Goal: Task Accomplishment & Management: Manage account settings

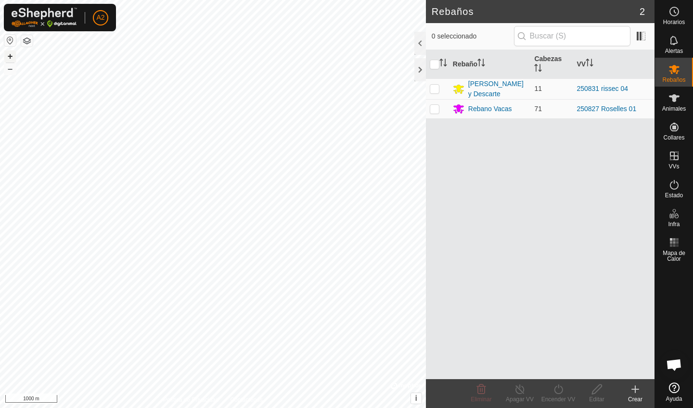
click at [8, 59] on button "+" at bounding box center [10, 57] width 12 height 12
click at [7, 51] on button "+" at bounding box center [10, 57] width 12 height 12
click at [12, 60] on button "+" at bounding box center [10, 57] width 12 height 12
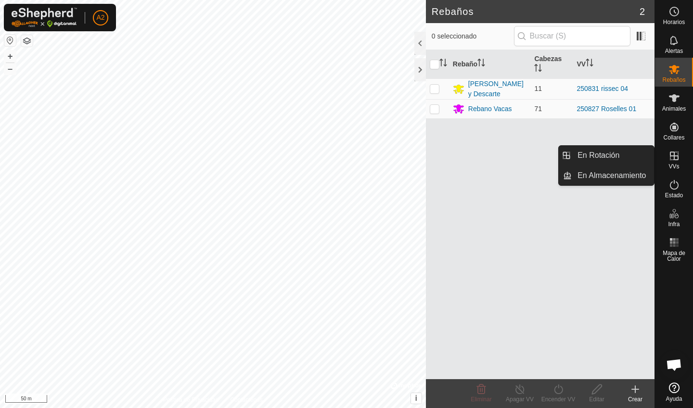
click at [677, 158] on icon at bounding box center [674, 156] width 12 height 12
click at [620, 155] on link "En Rotación" at bounding box center [613, 155] width 82 height 19
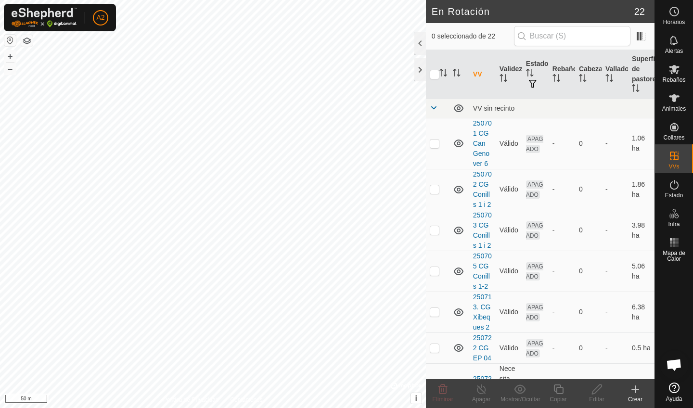
click at [631, 396] on div "Crear" at bounding box center [635, 399] width 38 height 9
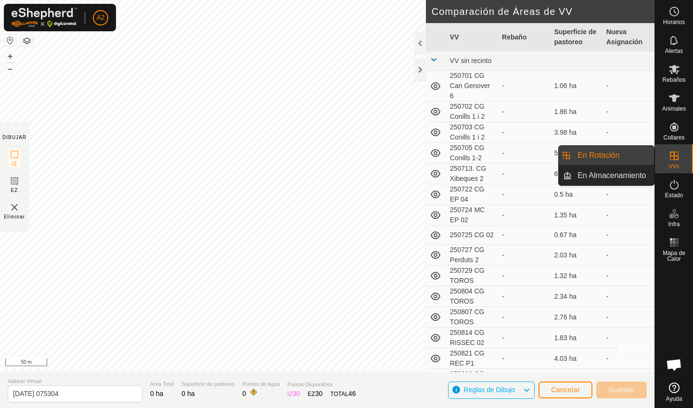
click at [679, 161] on icon at bounding box center [674, 156] width 12 height 12
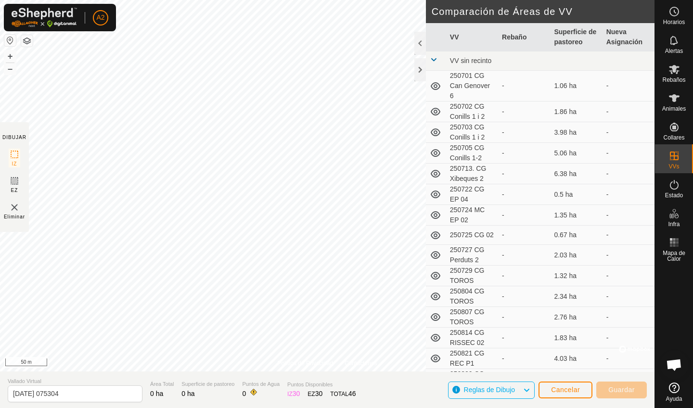
click at [561, 396] on button "Cancelar" at bounding box center [565, 390] width 54 height 17
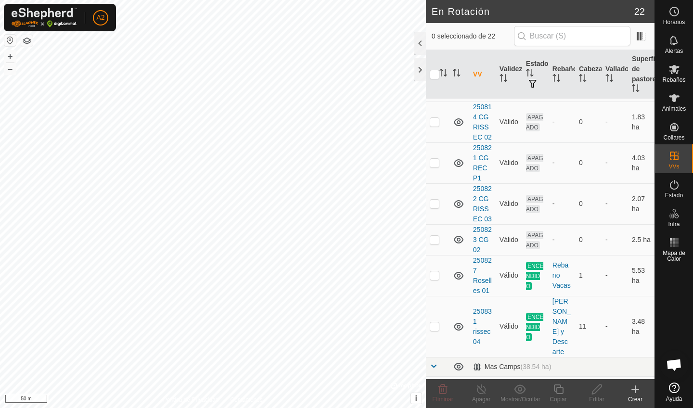
scroll to position [521, 0]
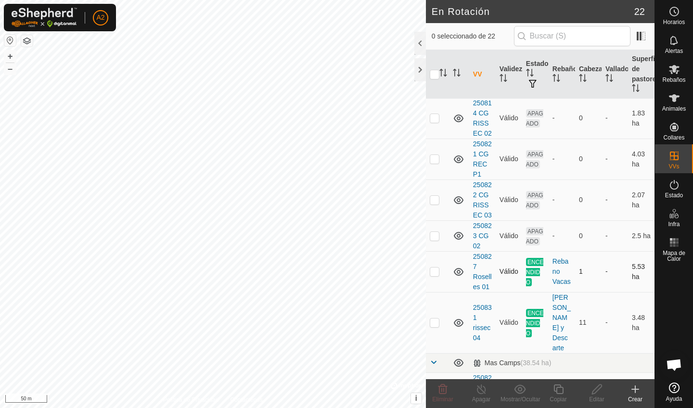
click at [436, 274] on p-checkbox at bounding box center [435, 272] width 10 height 8
checkbox input "true"
click at [558, 395] on icon at bounding box center [558, 389] width 12 height 12
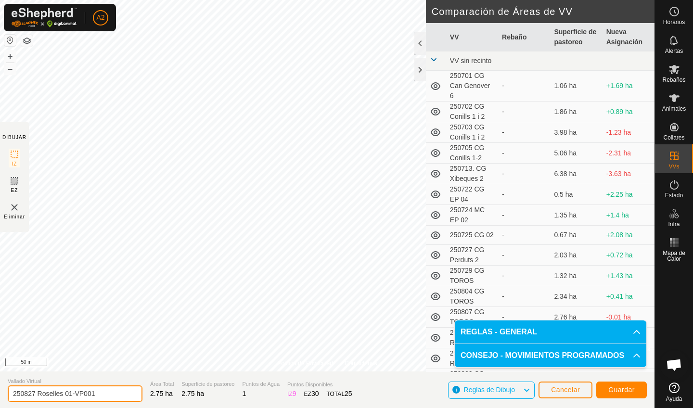
click at [102, 392] on input "250827 Roselles 01-VP001" at bounding box center [75, 393] width 135 height 17
click at [39, 391] on input "250827 Roselles ZONA ESPERA" at bounding box center [75, 393] width 135 height 17
click at [33, 396] on input "250927 Roselles ZONA ESPERA" at bounding box center [75, 393] width 135 height 17
type input "250901 Roselles ZONA ESPERA"
click at [632, 396] on button "Guardar" at bounding box center [621, 390] width 51 height 17
